Goal: Book appointment/travel/reservation

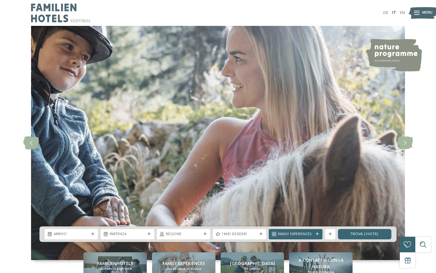
scroll to position [198, 0]
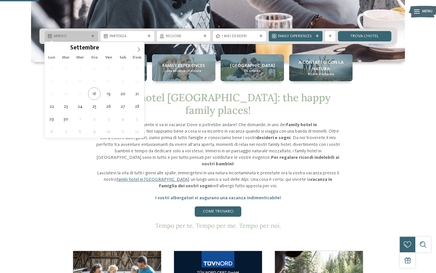
click at [82, 33] on div "Arrivo" at bounding box center [71, 36] width 53 height 10
click at [136, 51] on span at bounding box center [138, 47] width 11 height 11
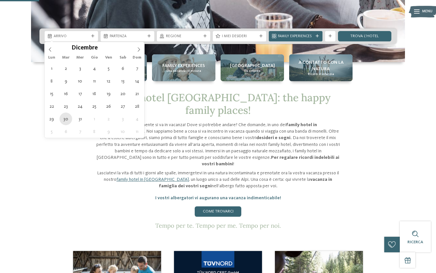
type div "[DATE]"
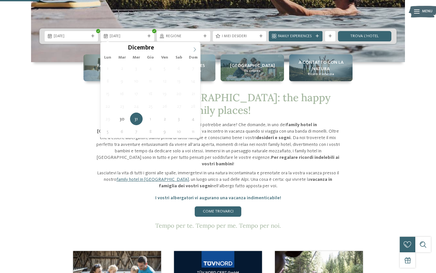
type input "****"
click at [193, 50] on icon at bounding box center [194, 49] width 5 height 5
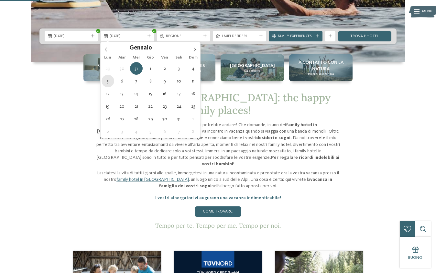
type div "[DATE]"
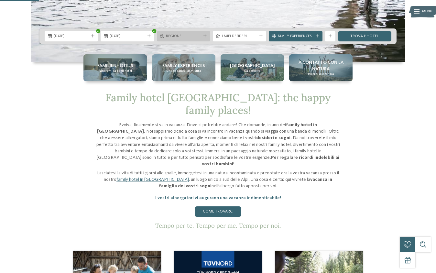
click at [187, 37] on span "Regione" at bounding box center [183, 36] width 35 height 5
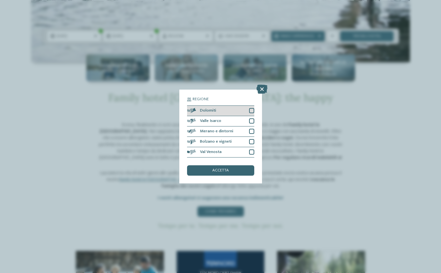
click at [250, 111] on div at bounding box center [251, 110] width 5 height 5
click at [249, 151] on div at bounding box center [251, 151] width 5 height 5
click at [250, 140] on div at bounding box center [251, 141] width 5 height 5
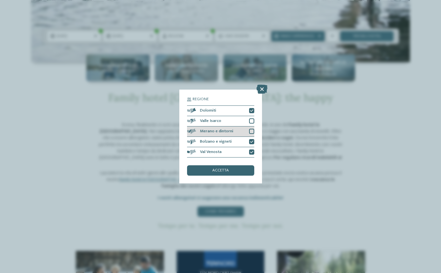
click at [250, 132] on div at bounding box center [251, 131] width 5 height 5
click at [250, 122] on div at bounding box center [251, 120] width 5 height 5
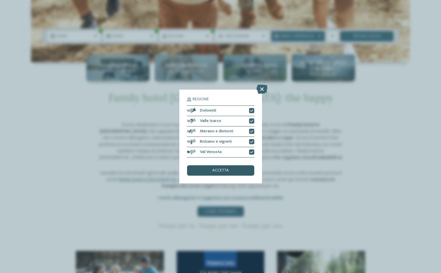
click at [231, 172] on div "accetta" at bounding box center [220, 170] width 67 height 10
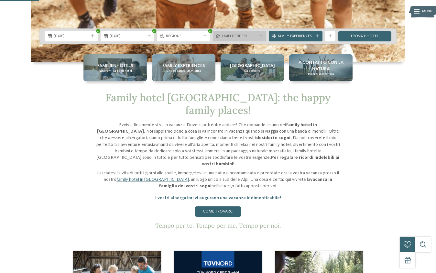
click at [252, 36] on span "I miei desideri" at bounding box center [239, 36] width 35 height 5
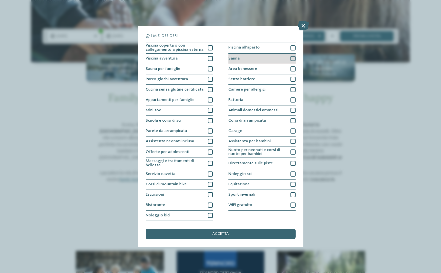
click at [241, 58] on div "Sauna" at bounding box center [261, 59] width 67 height 10
click at [248, 68] on span "Area benessere" at bounding box center [242, 69] width 29 height 4
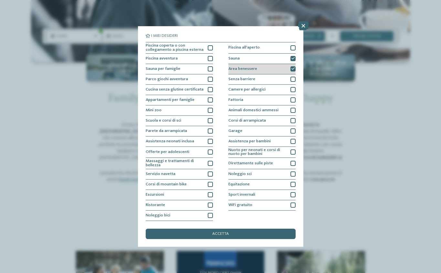
drag, startPoint x: 293, startPoint y: 58, endPoint x: 295, endPoint y: 68, distance: 9.8
click at [293, 59] on icon at bounding box center [292, 58] width 3 height 3
click at [295, 68] on div at bounding box center [292, 68] width 5 height 5
drag, startPoint x: 231, startPoint y: 226, endPoint x: 231, endPoint y: 229, distance: 3.2
click at [231, 226] on div "I miei desideri Piscina coperta o con collegamento a piscina esterna Piscina al…" at bounding box center [221, 136] width 150 height 205
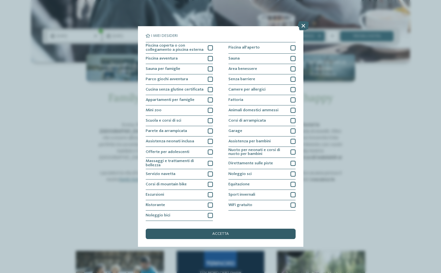
click at [231, 236] on div "accetta" at bounding box center [221, 233] width 150 height 10
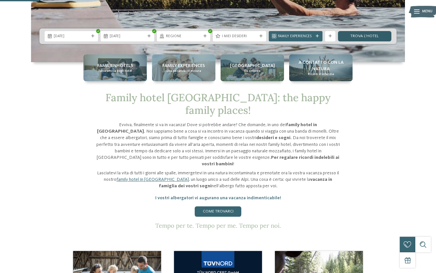
click at [374, 35] on link "trova l’hotel" at bounding box center [364, 36] width 53 height 10
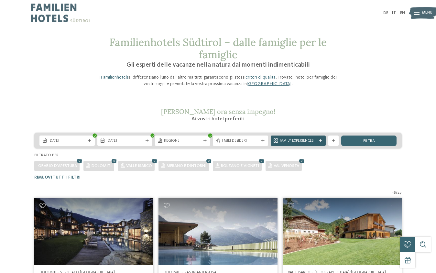
click at [318, 141] on div at bounding box center [320, 140] width 5 height 3
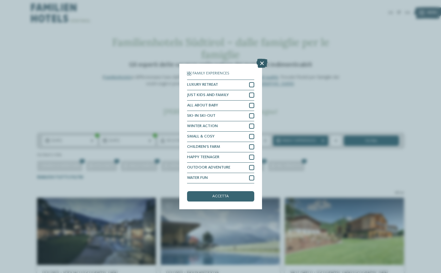
click at [261, 59] on icon at bounding box center [262, 63] width 11 height 9
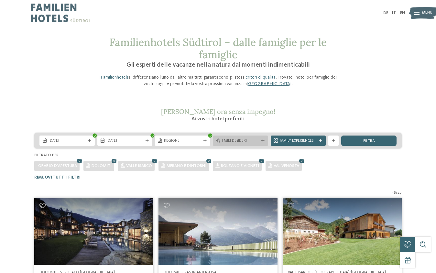
click at [248, 137] on div "I miei desideri" at bounding box center [240, 140] width 55 height 10
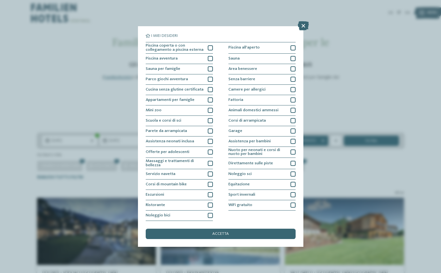
click at [307, 21] on div "I miei desideri Piscina coperta o con collegamento a piscina esterna Piscina al…" at bounding box center [220, 136] width 441 height 273
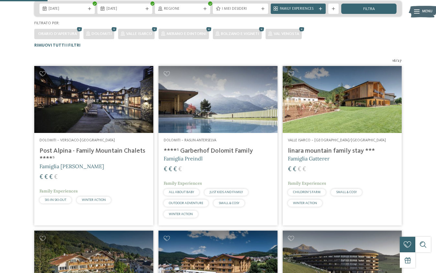
scroll to position [297, 0]
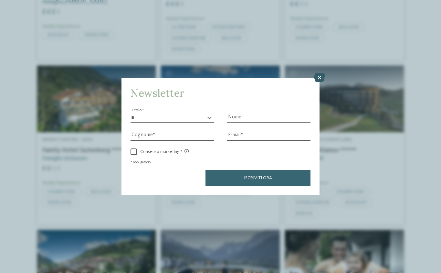
click at [317, 79] on icon at bounding box center [319, 77] width 11 height 9
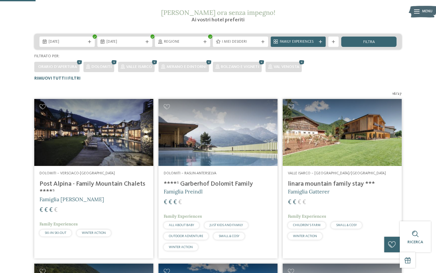
scroll to position [0, 0]
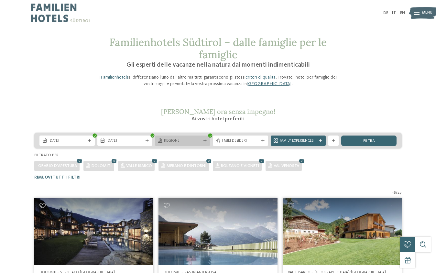
click at [192, 139] on span "Regione" at bounding box center [182, 140] width 37 height 5
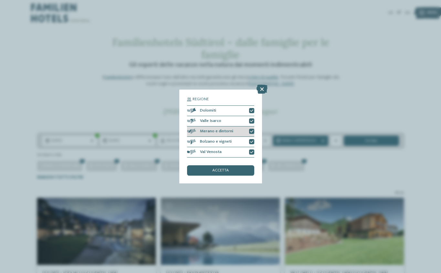
click at [250, 130] on div at bounding box center [251, 131] width 5 height 5
click at [251, 122] on icon at bounding box center [251, 121] width 3 height 3
click at [250, 112] on icon at bounding box center [251, 110] width 3 height 3
click at [253, 153] on icon at bounding box center [251, 152] width 3 height 3
click at [223, 174] on div "accetta" at bounding box center [220, 170] width 67 height 10
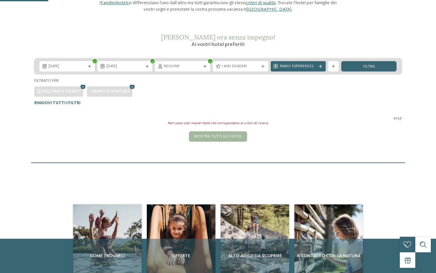
scroll to position [28, 0]
